Goal: Transaction & Acquisition: Purchase product/service

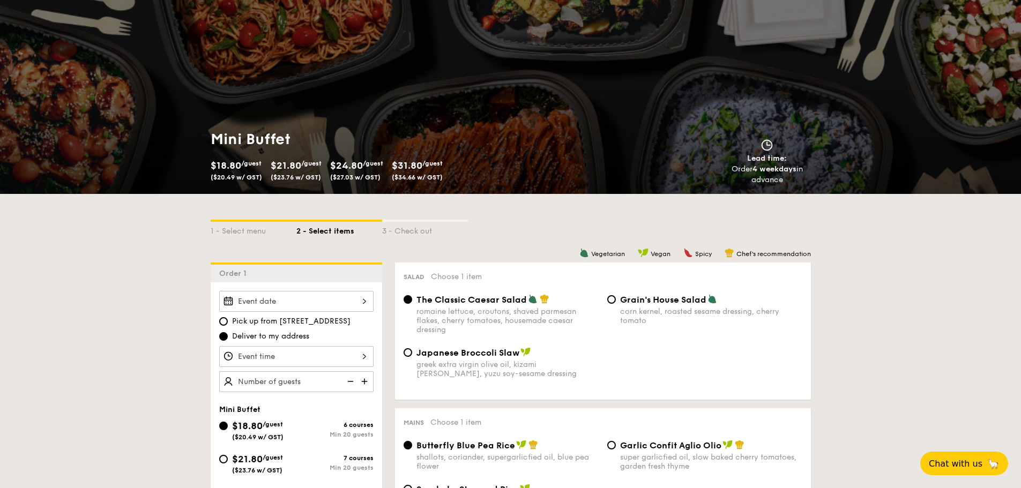
scroll to position [329, 0]
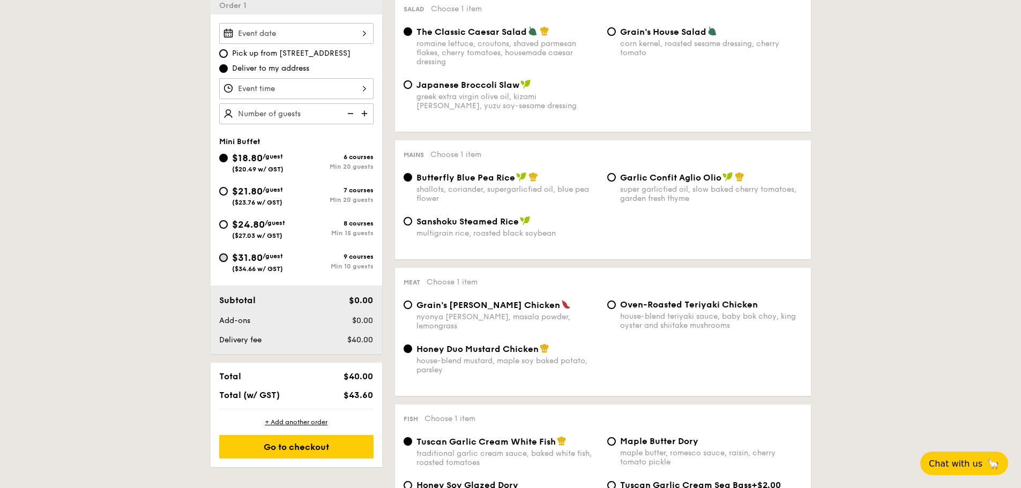
click at [225, 259] on input "$31.80 /guest ($34.66 w/ GST) 9 courses Min 10 guests" at bounding box center [223, 258] width 9 height 9
radio input "true"
radio input "false"
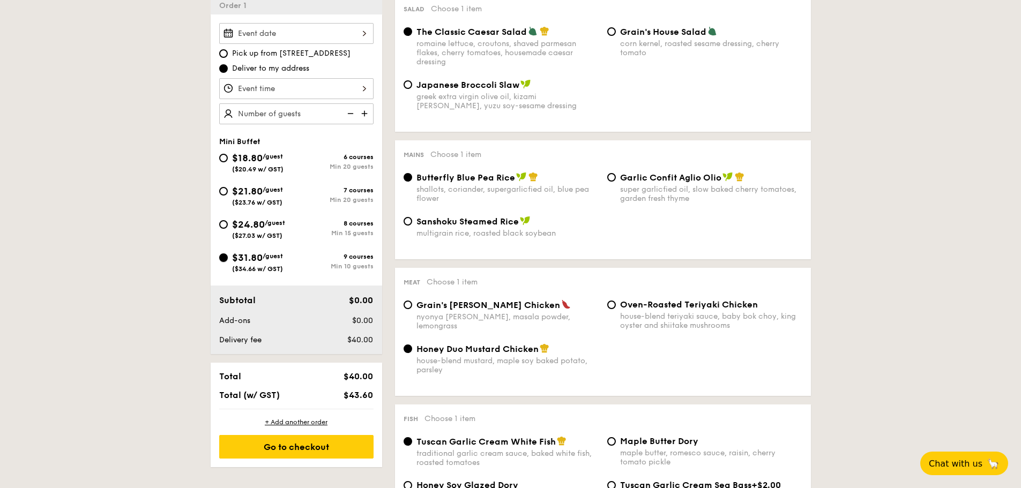
radio input "true"
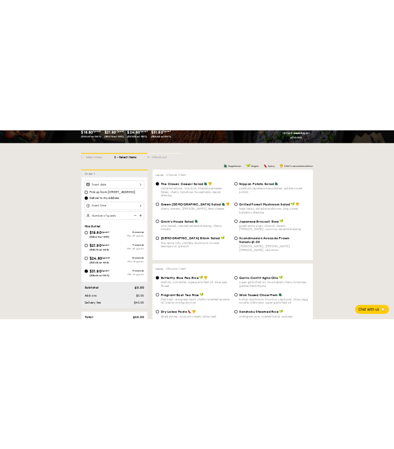
scroll to position [276, 0]
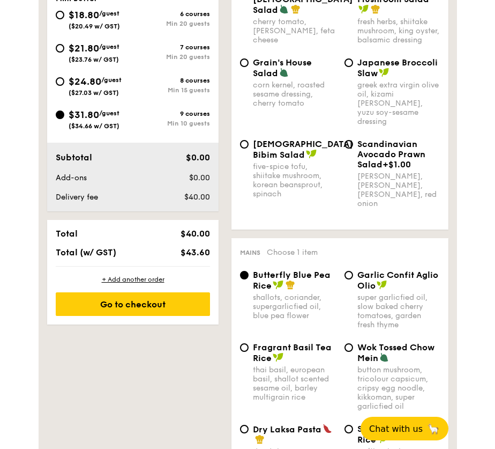
scroll to position [266, 0]
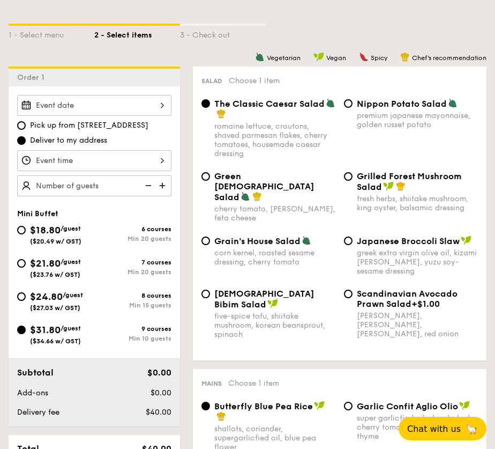
click at [55, 303] on div "$24.80 /guest ($27.03 w/ GST)" at bounding box center [56, 300] width 53 height 23
click at [26, 301] on input "$24.80 /guest ($27.03 w/ GST) 8 courses Min 15 guests" at bounding box center [21, 296] width 9 height 9
radio input "true"
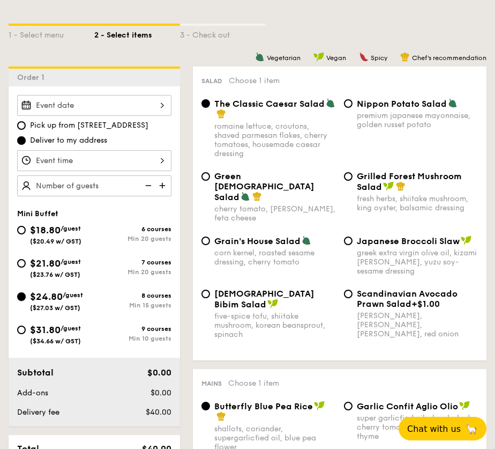
radio input "true"
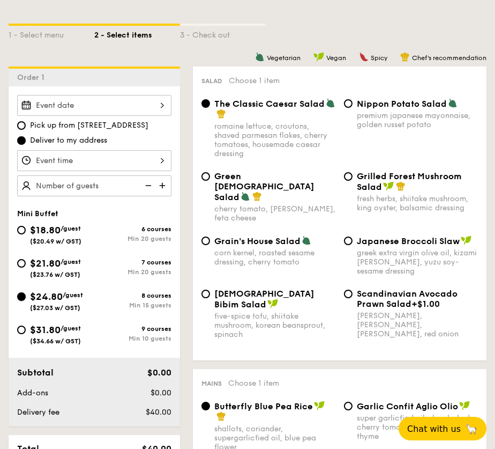
radio input "true"
click at [20, 335] on div "$31.80 /guest ($34.66 w/ GST)" at bounding box center [55, 333] width 77 height 23
click at [20, 334] on input "$31.80 /guest ($34.66 w/ GST) 9 courses Min 10 guests" at bounding box center [21, 329] width 9 height 9
radio input "true"
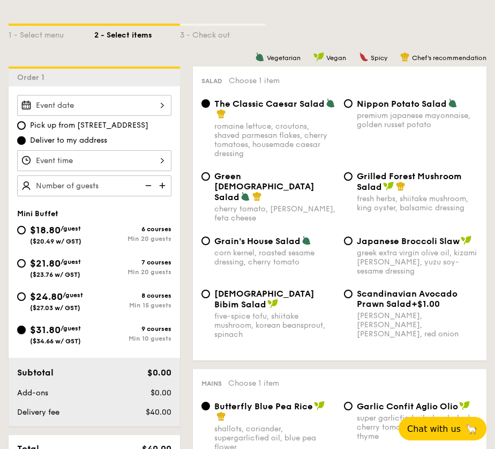
radio input "true"
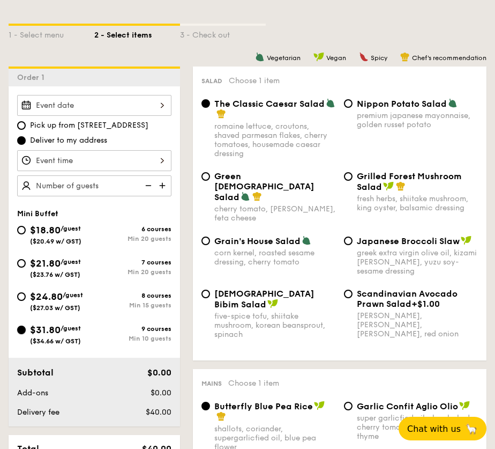
radio input "true"
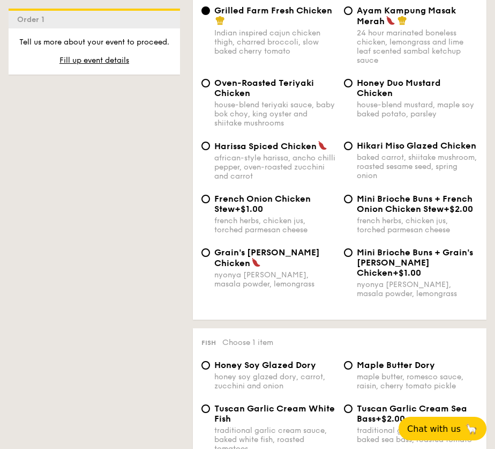
scroll to position [1232, 0]
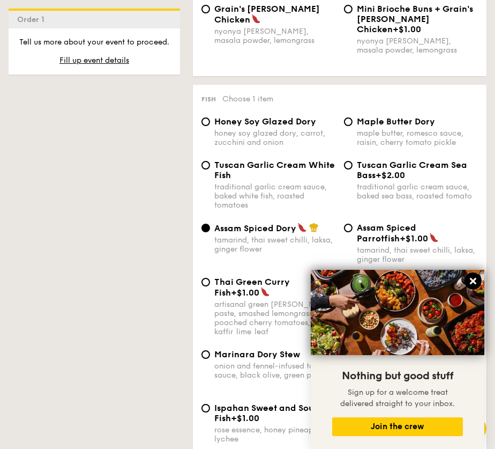
click at [474, 278] on icon at bounding box center [474, 281] width 10 height 10
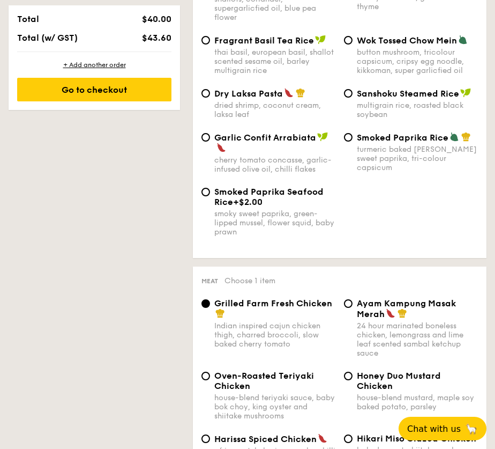
scroll to position [321, 0]
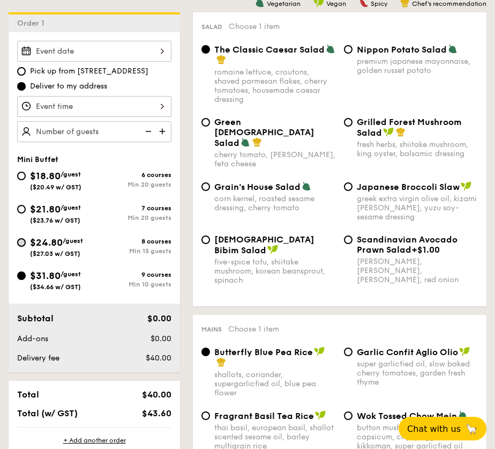
click at [24, 241] on input "$24.80 /guest ($27.03 w/ GST) 8 courses Min 15 guests" at bounding box center [21, 242] width 9 height 9
radio input "true"
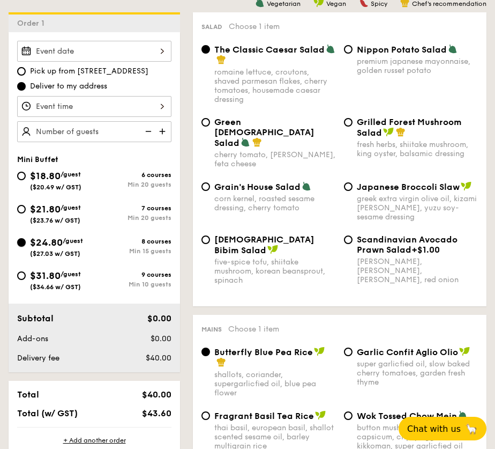
radio input "true"
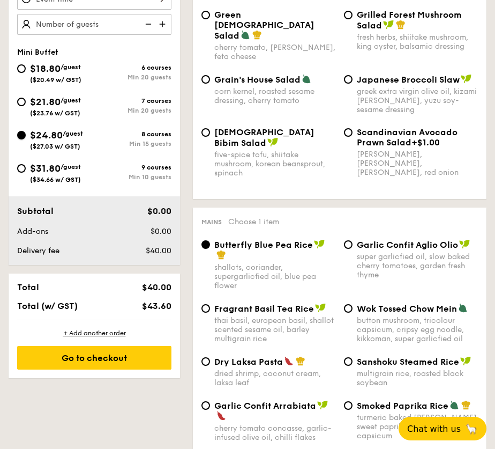
scroll to position [534, 0]
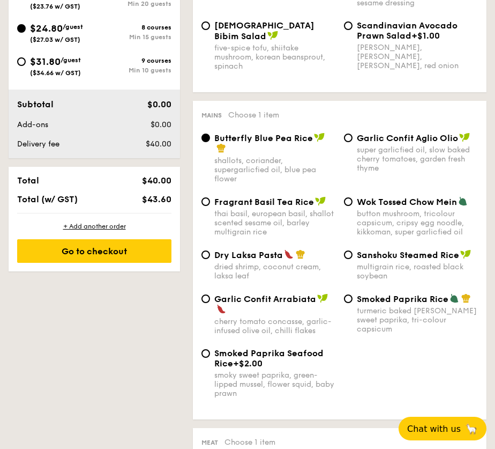
click at [47, 63] on span "$31.80" at bounding box center [45, 62] width 31 height 12
click at [26, 63] on input "$31.80 /guest ($34.66 w/ GST) 9 courses Min 10 guests" at bounding box center [21, 61] width 9 height 9
radio input "true"
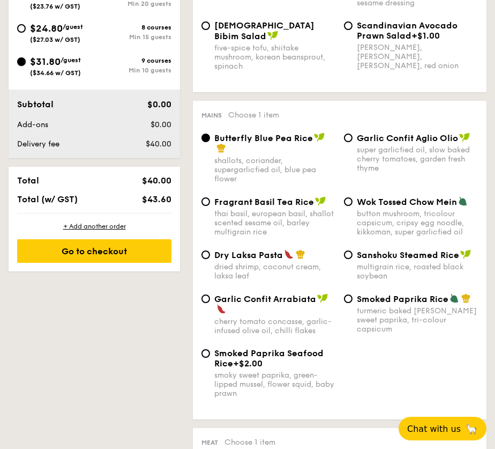
radio input "true"
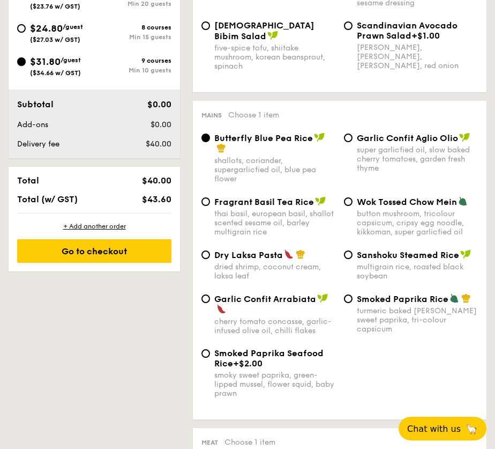
radio input "true"
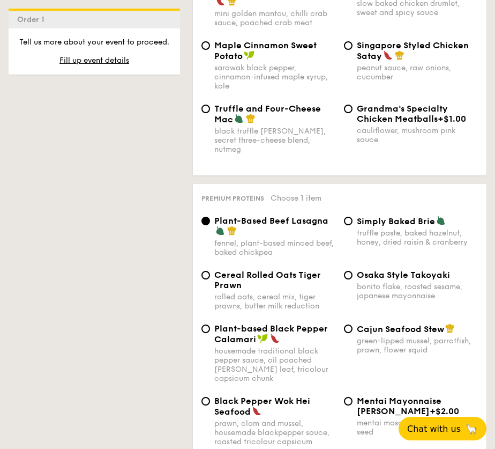
scroll to position [2679, 0]
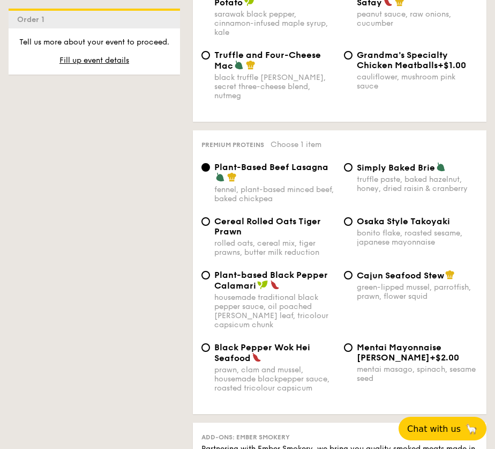
click at [395, 216] on span "Osaka Style Takoyaki" at bounding box center [403, 221] width 93 height 10
click at [353, 217] on input "Osaka Style Takoyaki bonito flake, roasted sesame, japanese mayonnaise" at bounding box center [348, 221] width 9 height 9
radio input "true"
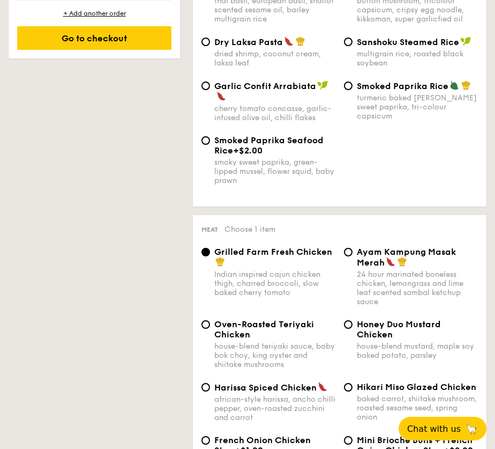
scroll to position [535, 0]
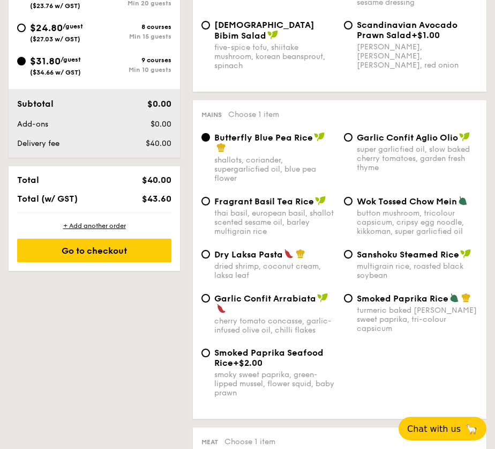
click at [25, 33] on div "$24.80 /guest ($27.03 w/ GST)" at bounding box center [55, 31] width 77 height 23
click at [25, 32] on input "$24.80 /guest ($27.03 w/ GST) 8 courses Min 15 guests" at bounding box center [21, 28] width 9 height 9
radio input "true"
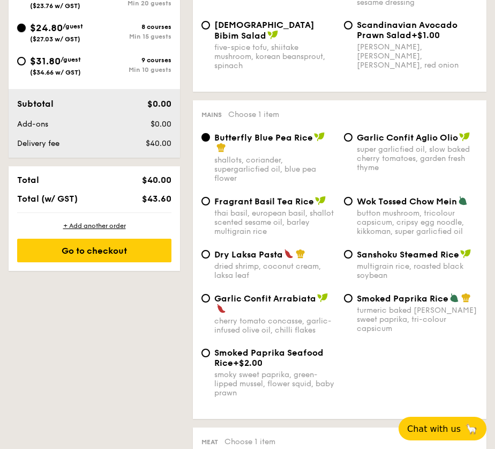
radio input "true"
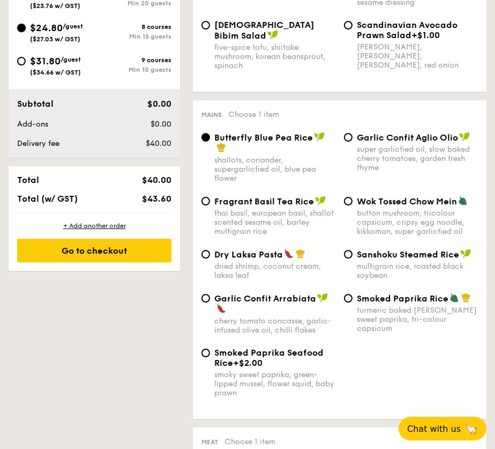
radio input "true"
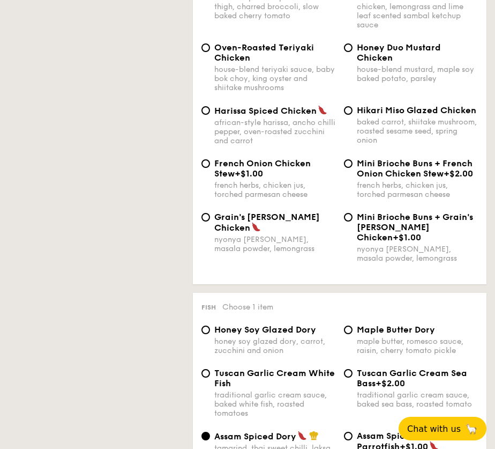
scroll to position [428, 0]
